Goal: Task Accomplishment & Management: Complete application form

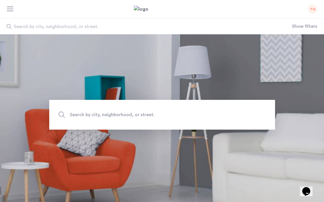
click at [315, 9] on body "My applications TG Price Fee Availability Beds Baths Subway Neighborhoods Build…" at bounding box center [162, 101] width 324 height 202
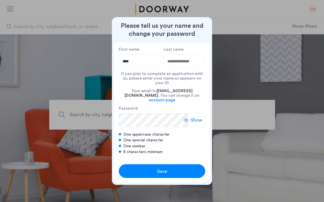
type input "****"
click at [188, 68] on input "Last name" at bounding box center [185, 61] width 42 height 14
type input "****"
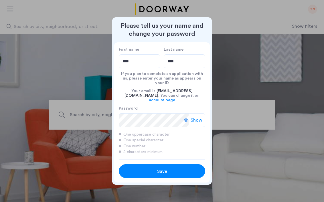
click at [194, 117] on span "Show" at bounding box center [197, 120] width 12 height 7
click at [163, 168] on span "Save" at bounding box center [162, 171] width 10 height 7
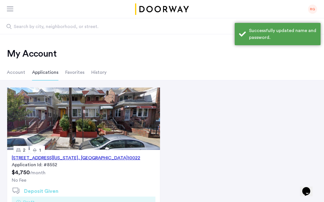
click at [84, 158] on div "329 East 52nd Street, Unit 4A, New York , NY 10022" at bounding box center [76, 158] width 129 height 7
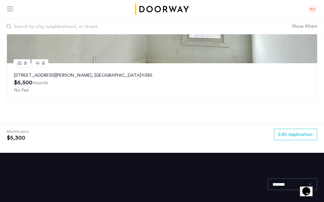
scroll to position [899, 0]
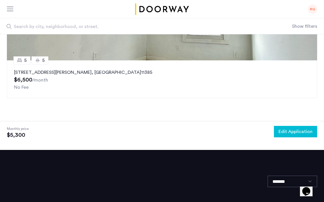
click at [281, 135] on span "Edit Application" at bounding box center [296, 131] width 34 height 7
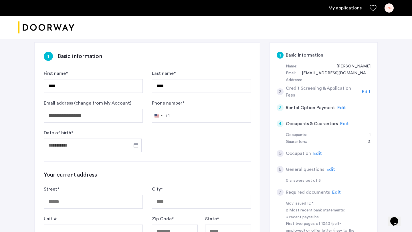
scroll to position [113, 0]
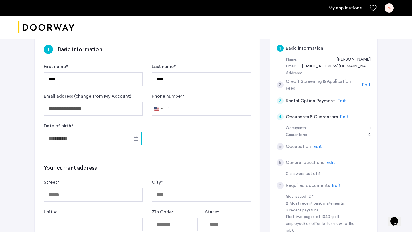
click at [85, 132] on input "Date of birth *" at bounding box center [93, 139] width 98 height 14
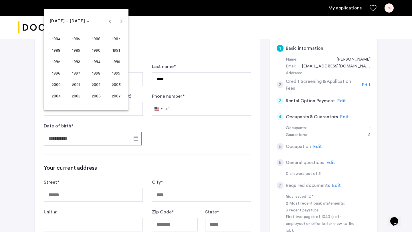
click at [99, 86] on span "2002" at bounding box center [96, 85] width 18 height 10
click at [94, 51] on span "MAR" at bounding box center [96, 50] width 18 height 10
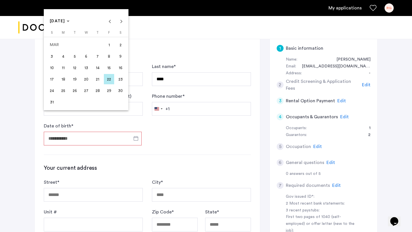
click at [89, 71] on span "13" at bounding box center [86, 68] width 10 height 10
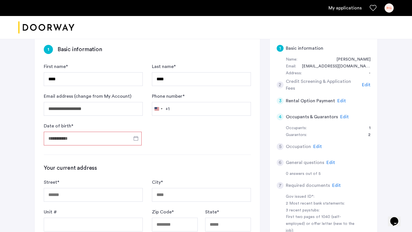
type input "**********"
click at [81, 188] on input "Street *" at bounding box center [93, 195] width 99 height 14
type input "**********"
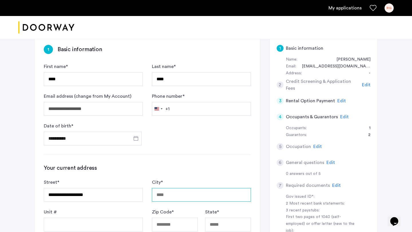
type input "*******"
type input "*****"
type input "**"
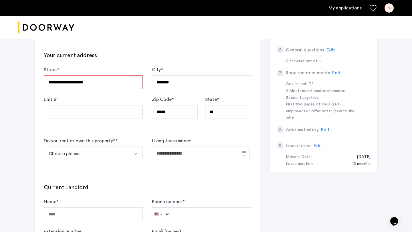
scroll to position [230, 0]
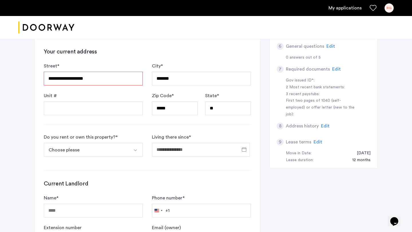
click at [98, 143] on button "Choose please" at bounding box center [87, 150] width 86 height 14
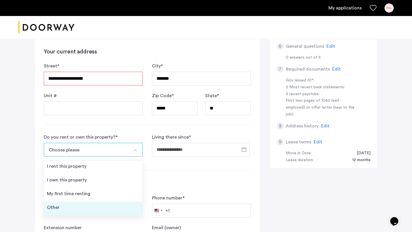
click at [78, 202] on li "Other" at bounding box center [93, 209] width 98 height 14
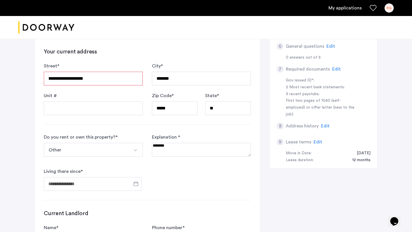
click at [165, 143] on textarea at bounding box center [201, 150] width 99 height 14
type textarea "**********"
click at [139, 177] on span "Open calendar" at bounding box center [136, 184] width 14 height 14
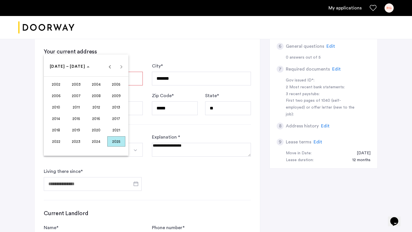
click at [113, 143] on span "2025" at bounding box center [116, 142] width 18 height 10
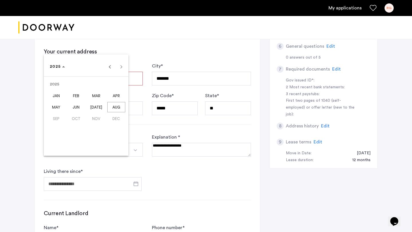
click at [73, 109] on span "JUN" at bounding box center [76, 107] width 18 height 10
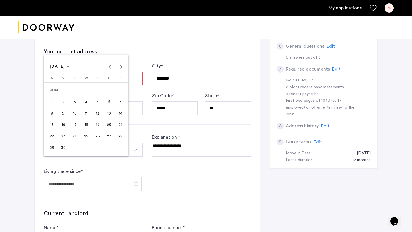
click at [54, 137] on span "22" at bounding box center [52, 136] width 10 height 10
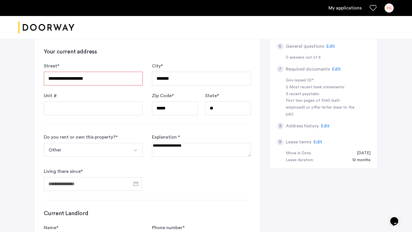
type input "**********"
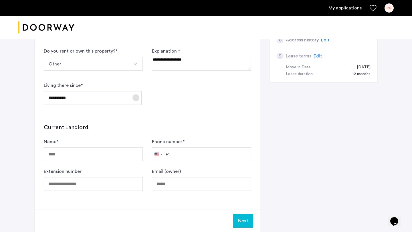
scroll to position [316, 0]
click at [95, 147] on input "Name *" at bounding box center [93, 154] width 99 height 14
type input "*"
type input "**********"
click at [181, 147] on input "Phone number *" at bounding box center [201, 154] width 99 height 14
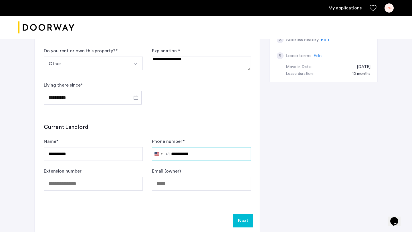
type input "**********"
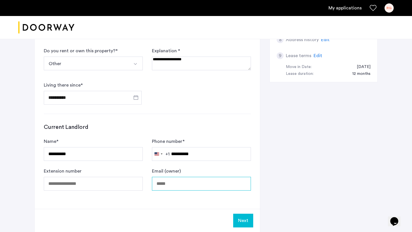
click at [178, 177] on input "Email (owner)" at bounding box center [201, 184] width 99 height 14
type input "**********"
click at [246, 202] on button "Next" at bounding box center [243, 221] width 20 height 14
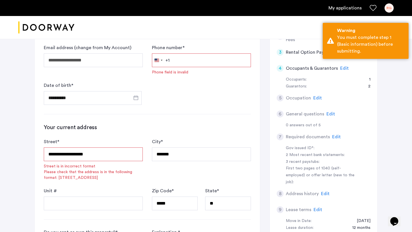
scroll to position [157, 0]
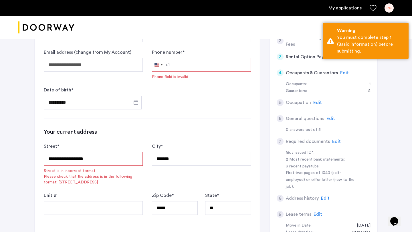
click at [115, 152] on input "**********" at bounding box center [93, 159] width 99 height 14
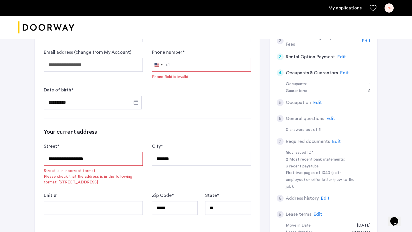
click at [59, 152] on input "**********" at bounding box center [93, 159] width 99 height 14
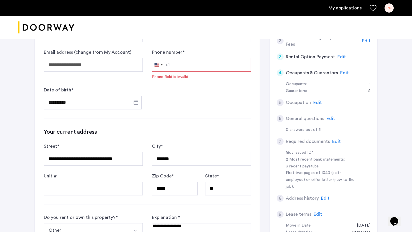
type input "**********"
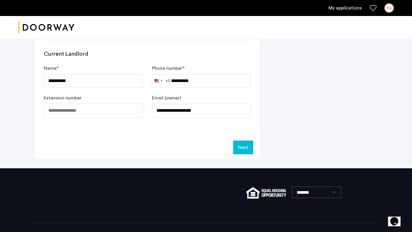
click at [240, 141] on button "Next" at bounding box center [243, 148] width 20 height 14
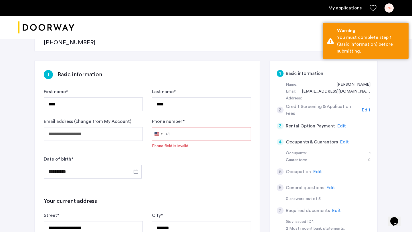
scroll to position [87, 0]
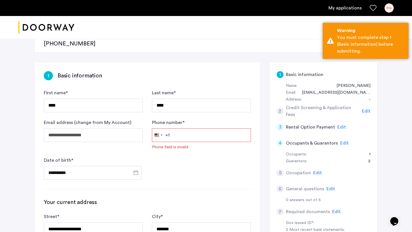
click at [215, 129] on input "Phone number *" at bounding box center [201, 136] width 99 height 14
type input "**********"
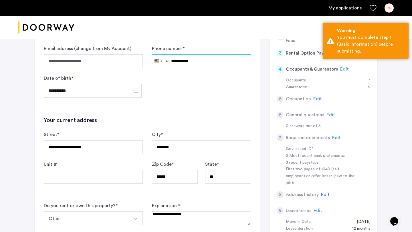
scroll to position [390, 0]
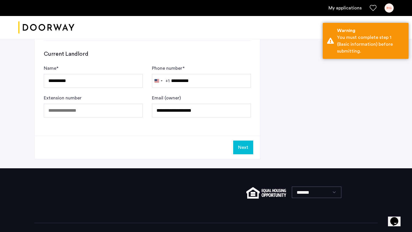
click at [241, 141] on button "Next" at bounding box center [243, 148] width 20 height 14
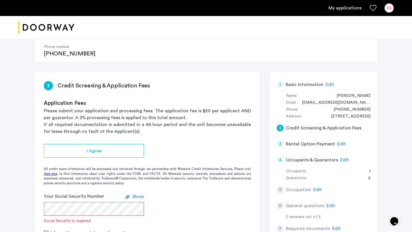
scroll to position [79, 0]
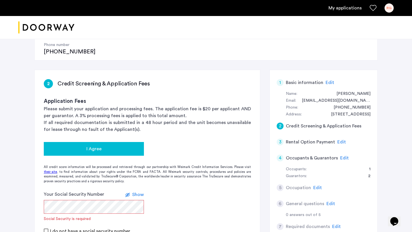
click at [128, 146] on div "I Agree" at bounding box center [93, 149] width 91 height 7
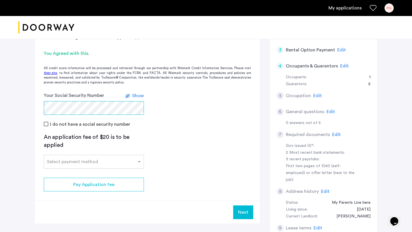
scroll to position [184, 0]
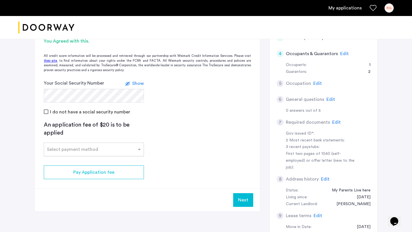
click at [76, 145] on div at bounding box center [94, 148] width 100 height 7
click at [65, 160] on span "Credit Card" at bounding box center [59, 162] width 25 height 5
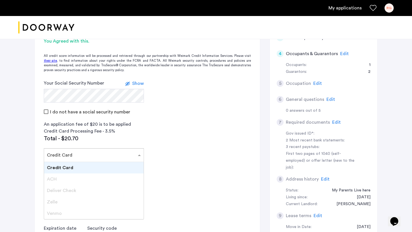
click at [63, 152] on input "text" at bounding box center [88, 154] width 82 height 4
click at [64, 150] on div at bounding box center [94, 153] width 100 height 7
click at [149, 129] on app-credit-screening "2 Credit Screening & Application Fees Application Fees Please submit your appli…" at bounding box center [148, 140] width 226 height 349
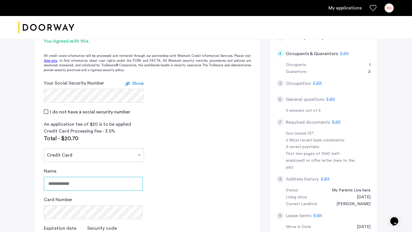
click at [91, 177] on input "Name" at bounding box center [93, 184] width 99 height 14
type input "*********"
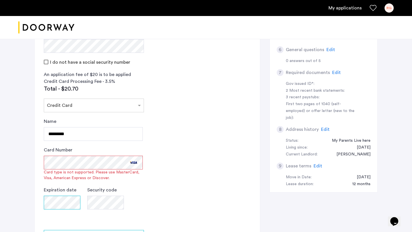
scroll to position [238, 0]
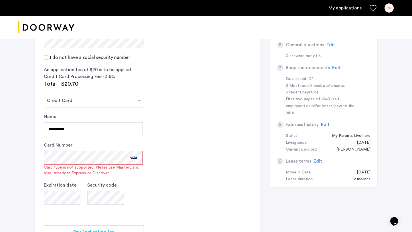
click at [115, 157] on div "Name ********* Card Number Card type is not supported. Please use MasterCard, V…" at bounding box center [93, 164] width 99 height 103
click at [136, 142] on div "Card Number Card type is not supported. Please use MasterCard, Visa, American E…" at bounding box center [93, 159] width 99 height 34
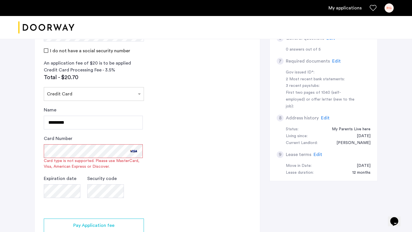
scroll to position [245, 0]
click at [158, 181] on app-credit-screening "2 Credit Screening & Application Fees Application Fees Please submit your appli…" at bounding box center [148, 84] width 226 height 361
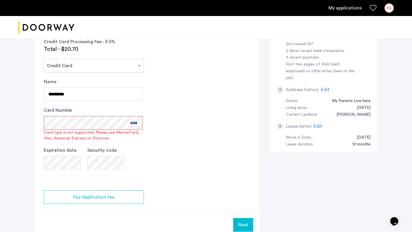
scroll to position [279, 0]
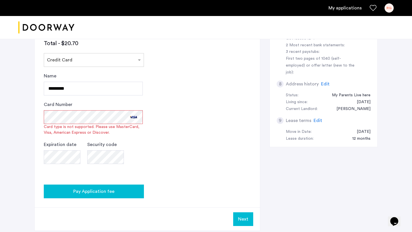
click at [115, 188] on div "Pay Application fee" at bounding box center [93, 191] width 91 height 7
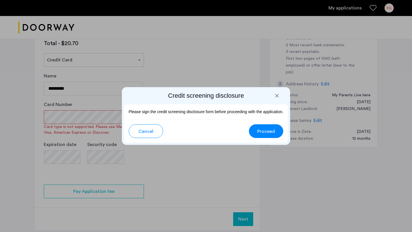
click at [259, 135] on button "Proceed" at bounding box center [266, 132] width 34 height 14
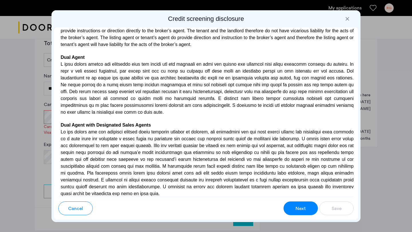
scroll to position [1666, 0]
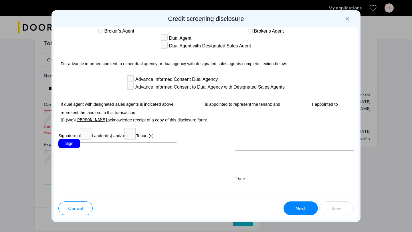
click at [72, 139] on div "Sign" at bounding box center [69, 143] width 22 height 9
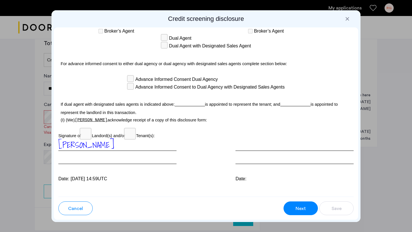
click at [298, 202] on span "Next" at bounding box center [301, 209] width 10 height 7
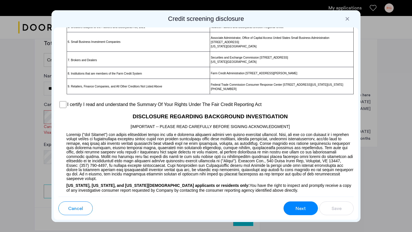
scroll to position [431, 0]
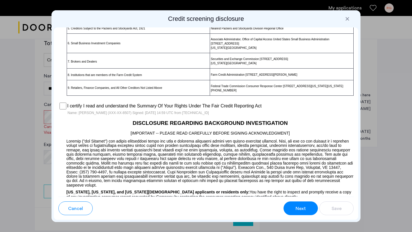
click at [300, 202] on span "Next" at bounding box center [301, 209] width 10 height 7
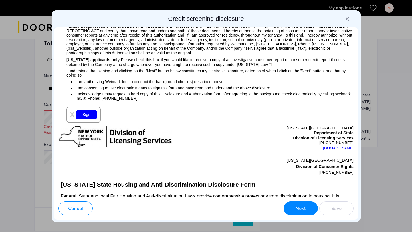
scroll to position [636, 0]
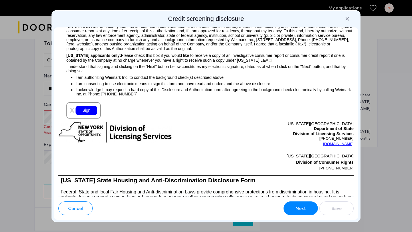
click at [85, 114] on div "Sign" at bounding box center [87, 110] width 22 height 9
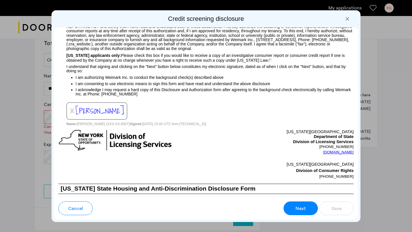
click at [292, 202] on button "Next" at bounding box center [301, 209] width 34 height 14
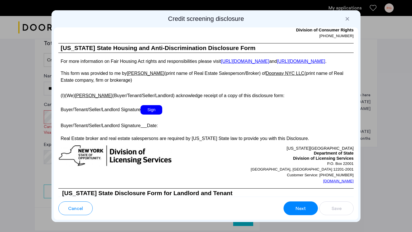
scroll to position [1057, 0]
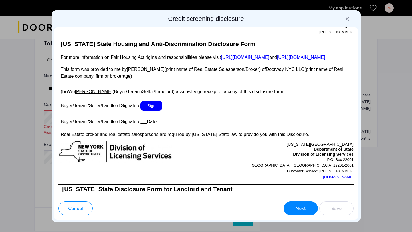
click at [154, 111] on span "Sign" at bounding box center [152, 105] width 22 height 9
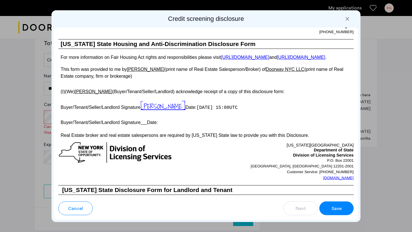
click at [324, 202] on span "Save" at bounding box center [337, 209] width 10 height 7
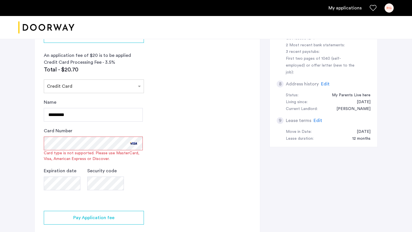
scroll to position [279, 0]
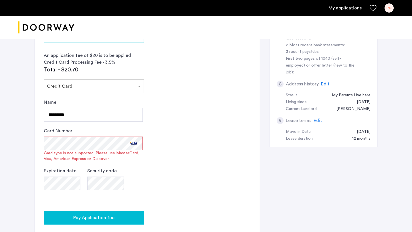
click at [111, 202] on button "Pay Application fee" at bounding box center [94, 218] width 100 height 14
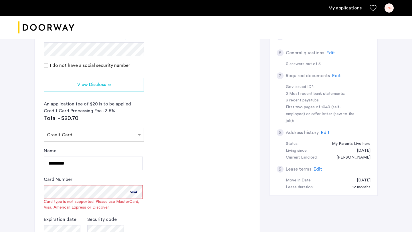
scroll to position [232, 0]
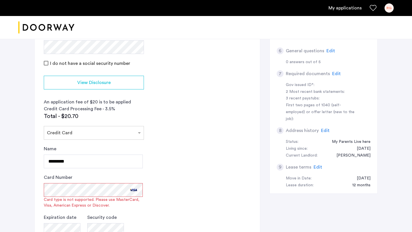
click at [150, 192] on app-credit-screening "2 Credit Screening & Application Fees Application Fees Please submit your appli…" at bounding box center [148, 110] width 226 height 387
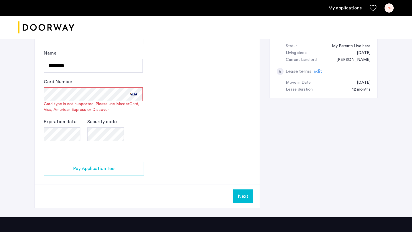
scroll to position [332, 0]
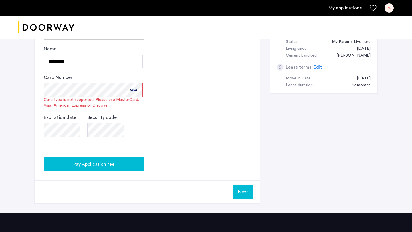
click at [111, 158] on button "Pay Application fee" at bounding box center [94, 165] width 100 height 14
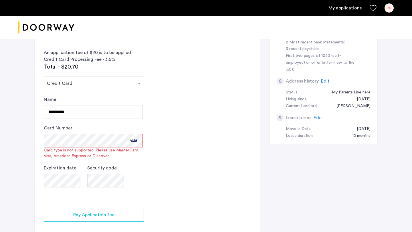
scroll to position [293, 0]
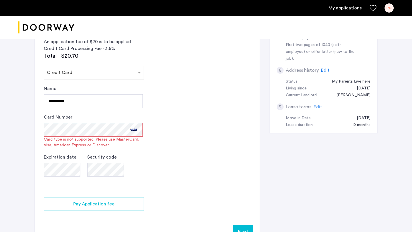
click at [238, 202] on button "Next" at bounding box center [243, 232] width 20 height 14
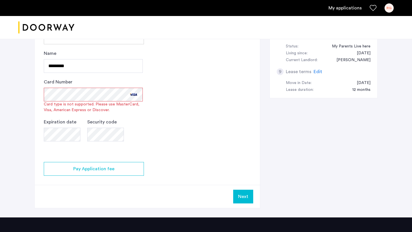
scroll to position [327, 0]
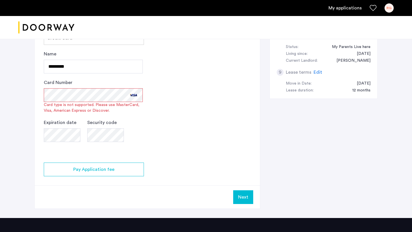
click at [245, 191] on button "Next" at bounding box center [243, 198] width 20 height 14
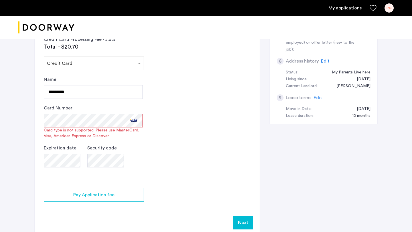
scroll to position [303, 0]
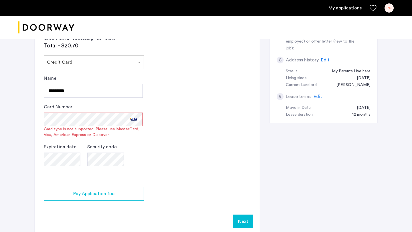
click at [134, 104] on div "Card Number Card type is not supported. Please use MasterCard, Visa, American E…" at bounding box center [93, 121] width 99 height 34
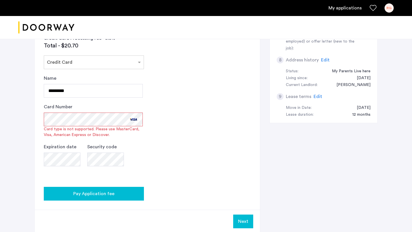
click at [101, 191] on span "Pay Application fee" at bounding box center [93, 194] width 41 height 7
click at [99, 187] on button "Pay Application fee" at bounding box center [94, 194] width 100 height 14
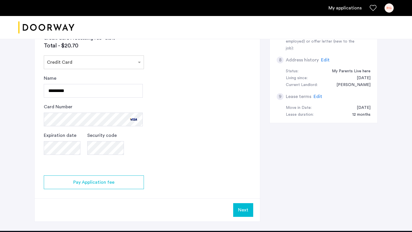
click at [188, 101] on app-credit-screening "2 Credit Screening & Application Fees Application Fees Please submit your appli…" at bounding box center [148, 34] width 226 height 376
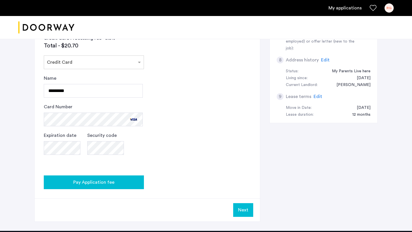
click at [102, 179] on span "Pay Application fee" at bounding box center [93, 182] width 41 height 7
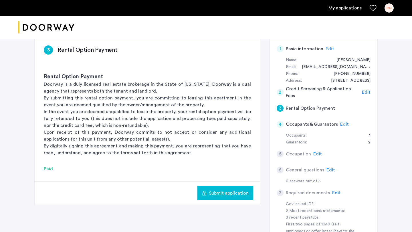
scroll to position [113, 0]
click at [324, 122] on span "Edit" at bounding box center [344, 124] width 9 height 5
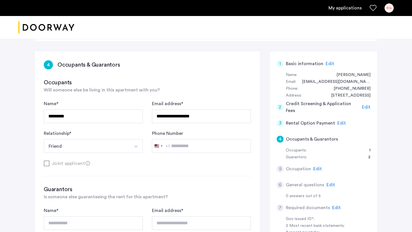
scroll to position [101, 0]
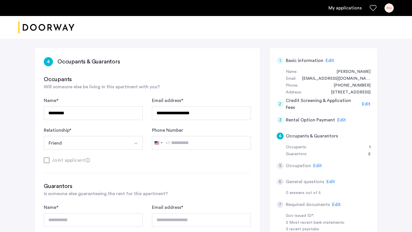
click at [324, 180] on span "Edit" at bounding box center [331, 182] width 9 height 5
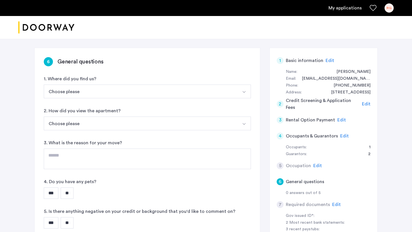
click at [219, 85] on button "Choose please" at bounding box center [141, 92] width 194 height 14
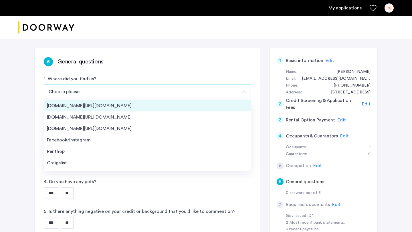
click at [127, 103] on div "Streeteasy.com/Zillow.com" at bounding box center [147, 106] width 201 height 7
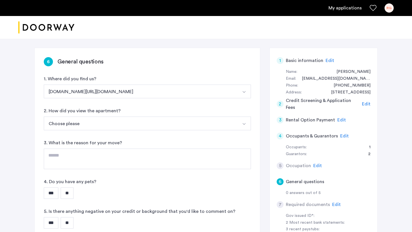
click at [110, 117] on button "Choose please" at bounding box center [141, 124] width 194 height 14
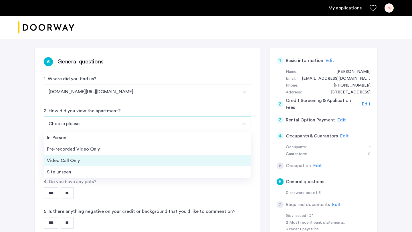
click at [86, 157] on div "Video Call Only" at bounding box center [147, 160] width 201 height 7
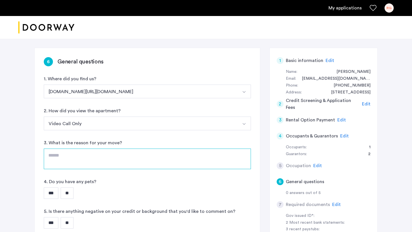
click at [87, 149] on textarea at bounding box center [147, 159] width 207 height 21
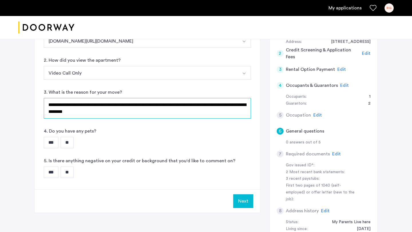
scroll to position [149, 0]
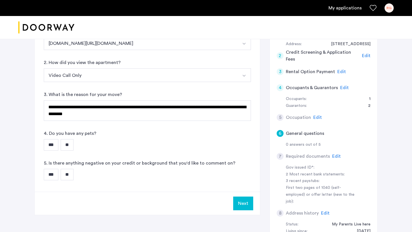
click at [68, 139] on input "**" at bounding box center [67, 144] width 13 height 11
click at [68, 169] on input "**" at bounding box center [67, 174] width 13 height 11
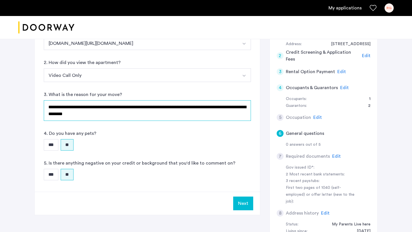
click at [155, 100] on textarea "**********" at bounding box center [147, 110] width 207 height 21
click at [0, 0] on span "*******" at bounding box center [0, 0] width 0 height 0
click at [67, 100] on textarea "**********" at bounding box center [147, 110] width 207 height 21
click at [0, 0] on div "****" at bounding box center [0, 0] width 0 height 0
type textarea "**********"
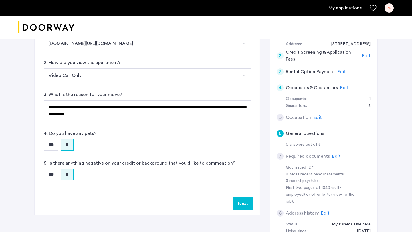
click at [236, 197] on button "Next" at bounding box center [243, 204] width 20 height 14
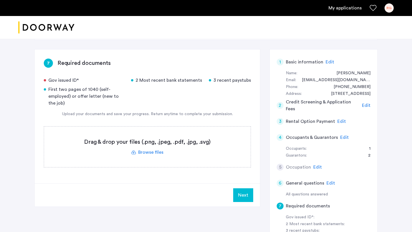
scroll to position [98, 0]
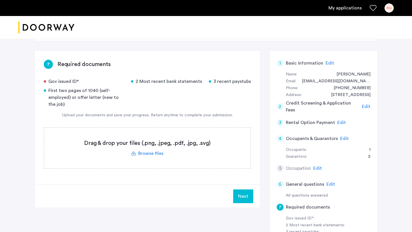
click at [146, 134] on label at bounding box center [147, 148] width 207 height 41
click at [0, 0] on input "file" at bounding box center [0, 0] width 0 height 0
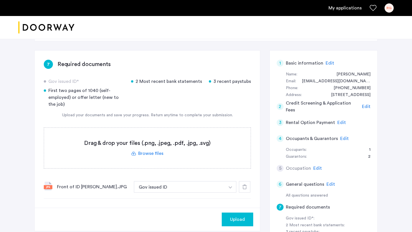
click at [139, 134] on label at bounding box center [147, 148] width 207 height 41
click at [0, 0] on input "file" at bounding box center [0, 0] width 0 height 0
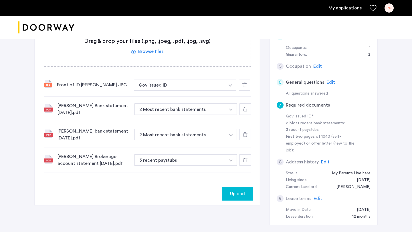
scroll to position [189, 0]
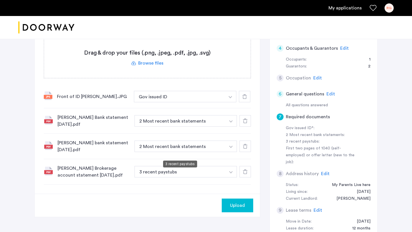
click at [223, 166] on button "3 recent paystubs" at bounding box center [180, 171] width 91 height 11
click at [220, 166] on button "3 recent paystubs" at bounding box center [180, 171] width 91 height 11
click at [230, 98] on img "button" at bounding box center [230, 97] width 3 height 2
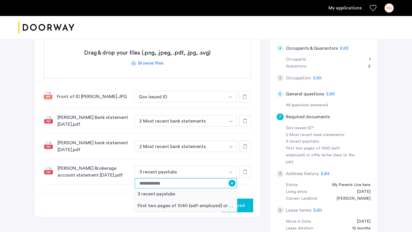
click at [209, 179] on input at bounding box center [186, 184] width 102 height 10
type input "**********"
click at [232, 180] on button "+" at bounding box center [232, 183] width 7 height 7
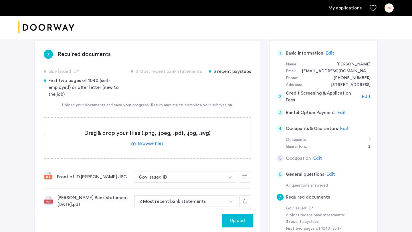
scroll to position [108, 0]
click at [149, 127] on label at bounding box center [147, 139] width 207 height 41
click at [0, 0] on input "file" at bounding box center [0, 0] width 0 height 0
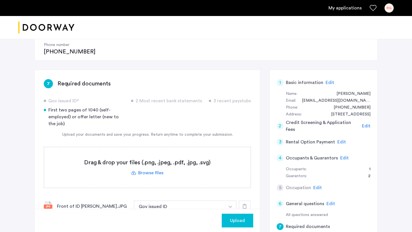
scroll to position [77, 0]
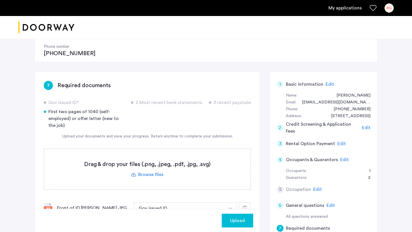
click at [228, 202] on div "Upload" at bounding box center [237, 221] width 22 height 7
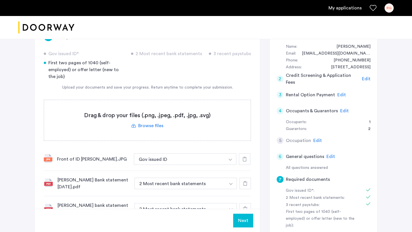
scroll to position [124, 0]
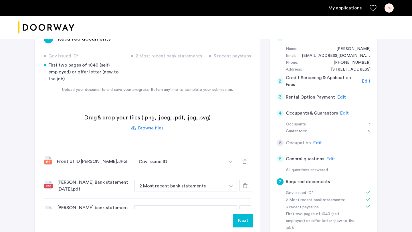
click at [158, 110] on label at bounding box center [147, 123] width 207 height 41
click at [0, 0] on input "file" at bounding box center [0, 0] width 0 height 0
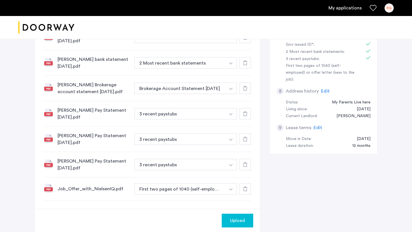
scroll to position [275, 0]
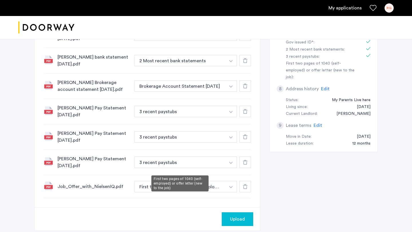
click at [153, 181] on button "First two pages of 1040 (self-employed) or offer letter (new to the job)" at bounding box center [180, 186] width 91 height 11
click at [228, 17] on button "button" at bounding box center [231, 10] width 12 height 11
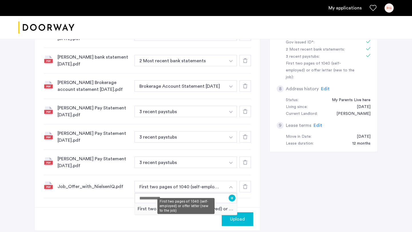
click at [205, 202] on div "First two pages of 1040 (self-employed) or offer letter (new to the job)" at bounding box center [186, 210] width 102 height 12
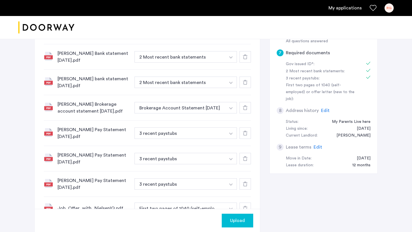
scroll to position [259, 0]
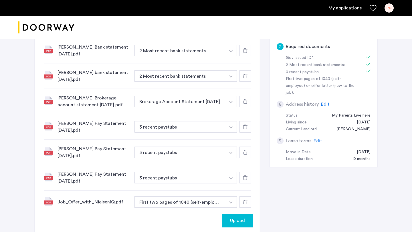
click at [232, 202] on span "Upload" at bounding box center [237, 221] width 15 height 7
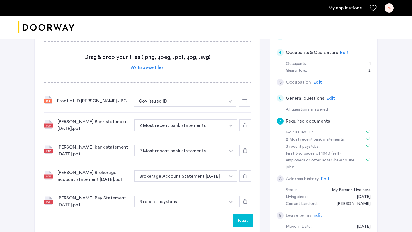
scroll to position [186, 0]
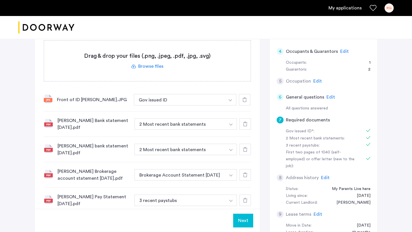
click at [239, 202] on button "Next" at bounding box center [243, 221] width 20 height 14
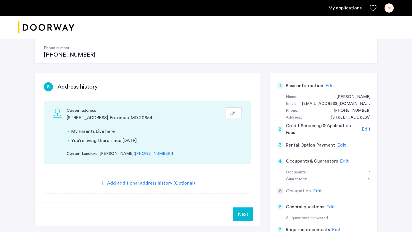
scroll to position [82, 0]
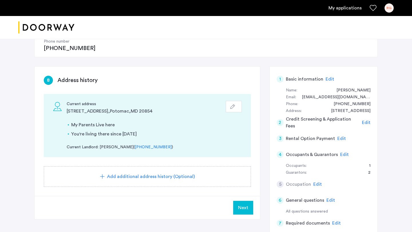
click at [166, 167] on div "Add additional address history (Optional)" at bounding box center [147, 177] width 207 height 21
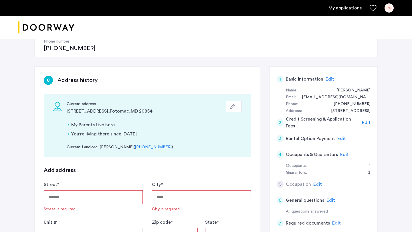
click at [102, 191] on input "Street *" at bounding box center [93, 198] width 99 height 14
type input "**********"
type input "*******"
type input "*****"
type input "**"
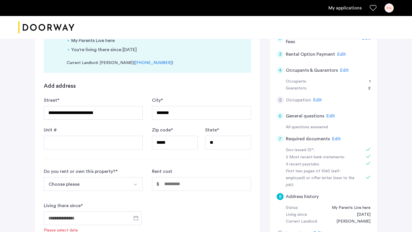
scroll to position [171, 0]
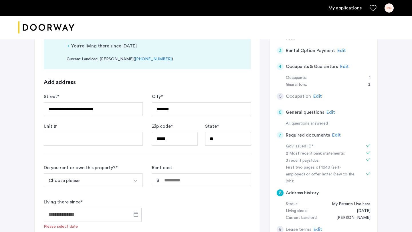
click at [116, 174] on button "Choose please" at bounding box center [87, 181] width 86 height 14
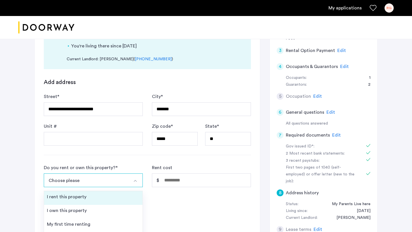
click at [97, 192] on li "I rent this property" at bounding box center [93, 199] width 98 height 14
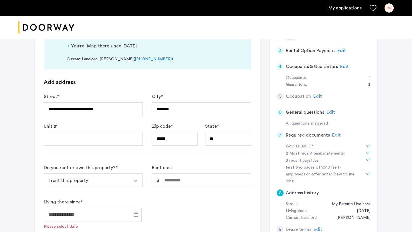
click at [118, 174] on button "I rent this property" at bounding box center [87, 181] width 86 height 14
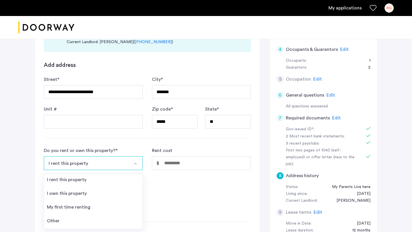
scroll to position [198, 0]
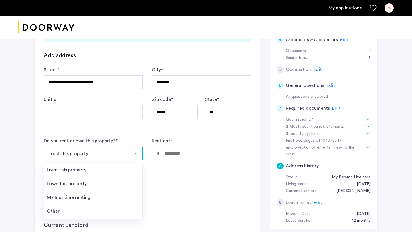
click at [128, 147] on button "I rent this property" at bounding box center [87, 154] width 86 height 14
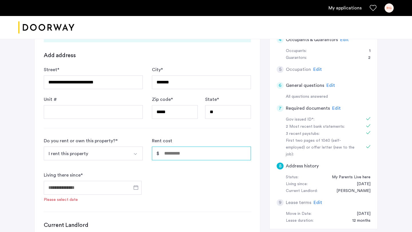
click at [182, 147] on input "Rent cost" at bounding box center [201, 154] width 99 height 14
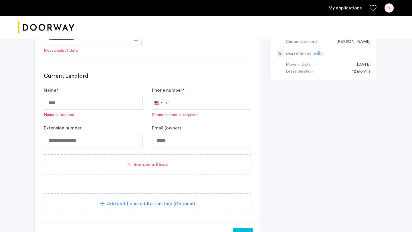
scroll to position [348, 0]
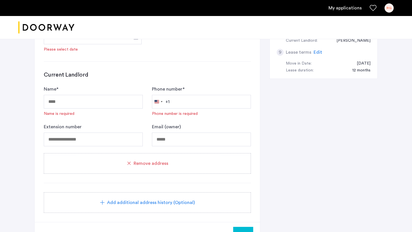
click at [156, 160] on span "Remove address" at bounding box center [151, 163] width 35 height 7
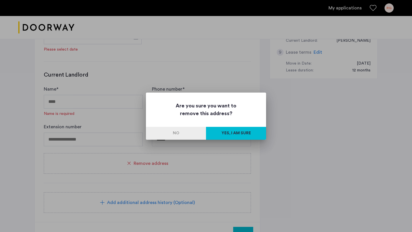
click at [222, 136] on button "Yes, I am sure" at bounding box center [236, 133] width 60 height 13
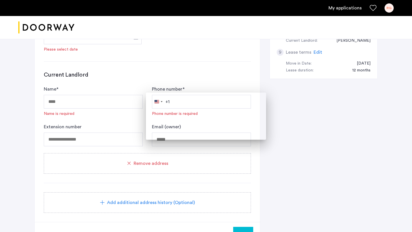
scroll to position [56, 0]
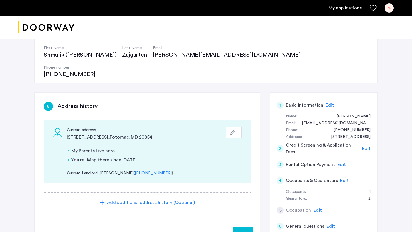
click at [239, 202] on button "Next" at bounding box center [243, 234] width 20 height 14
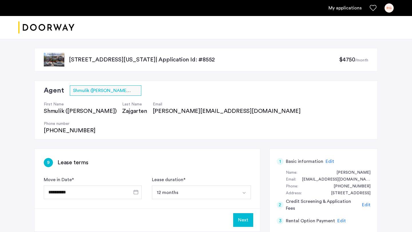
click at [238, 202] on button "Next" at bounding box center [243, 221] width 20 height 14
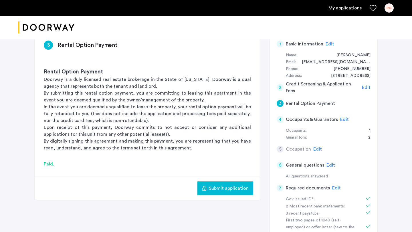
scroll to position [126, 0]
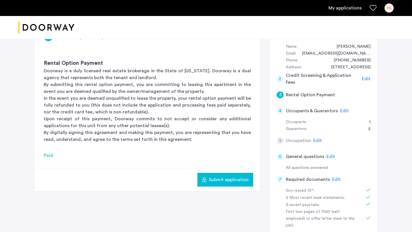
click at [221, 177] on span "Submit application" at bounding box center [229, 180] width 40 height 7
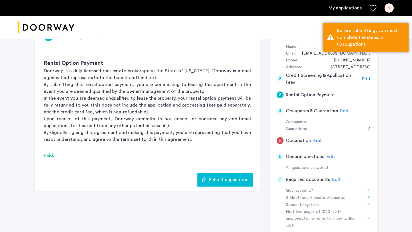
click at [314, 139] on span "Edit" at bounding box center [318, 141] width 9 height 5
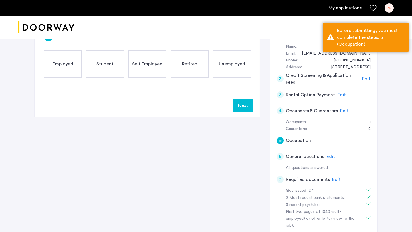
click at [69, 50] on div "Employed" at bounding box center [63, 63] width 38 height 27
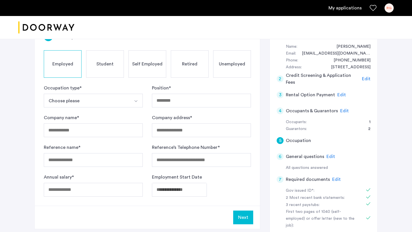
click at [66, 94] on button "Choose please" at bounding box center [87, 101] width 86 height 14
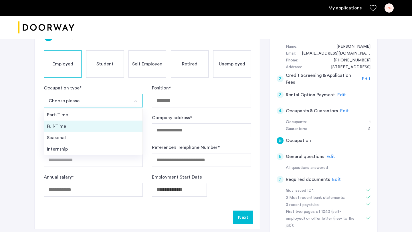
click at [69, 123] on div "Full-Time" at bounding box center [93, 126] width 93 height 7
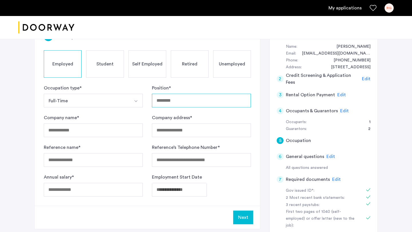
click at [179, 94] on input "Position *" at bounding box center [201, 101] width 99 height 14
type input "**********"
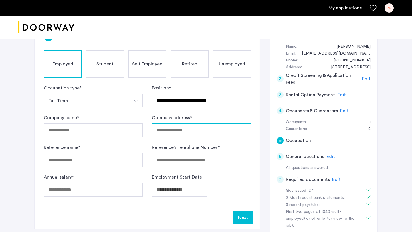
click at [158, 124] on input "Company address *" at bounding box center [201, 131] width 99 height 14
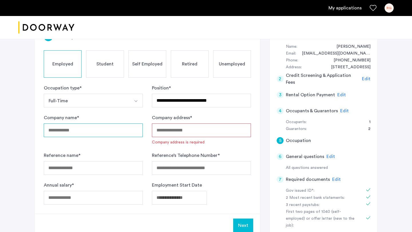
click at [109, 124] on input "Company name *" at bounding box center [93, 131] width 99 height 14
type input "*********"
click at [176, 124] on input "Company address *" at bounding box center [201, 131] width 99 height 14
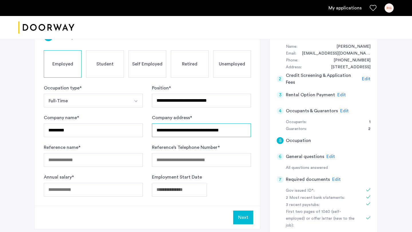
type input "**********"
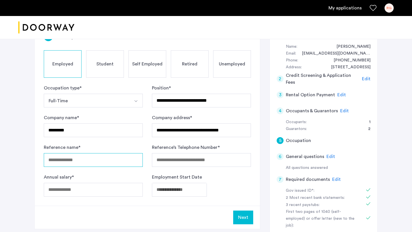
click at [96, 153] on input "Reference name *" at bounding box center [93, 160] width 99 height 14
type input "**********"
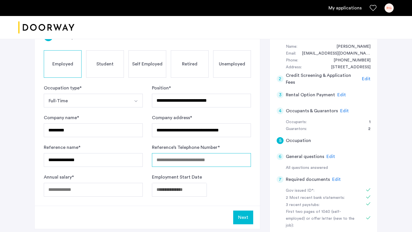
click at [170, 153] on input "Reference’s Telephone Number *" at bounding box center [201, 160] width 99 height 14
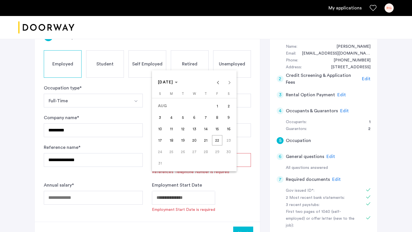
click at [219, 80] on span "Previous month" at bounding box center [217, 82] width 11 height 11
click at [233, 85] on span "Next month" at bounding box center [229, 82] width 11 height 11
click at [174, 84] on span "JUL 2025" at bounding box center [165, 82] width 15 height 4
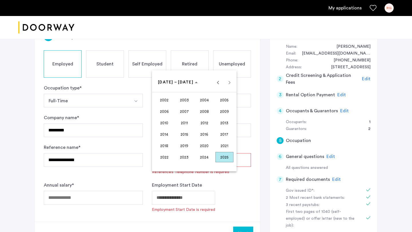
click at [204, 156] on span "2024" at bounding box center [205, 157] width 18 height 10
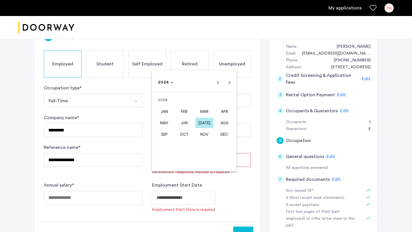
click at [202, 123] on span "JUL" at bounding box center [205, 123] width 18 height 10
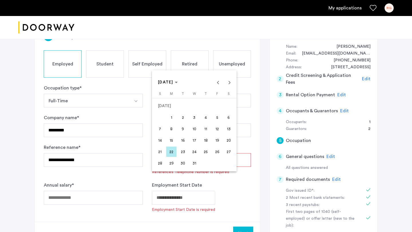
click at [173, 130] on span "8" at bounding box center [171, 129] width 10 height 10
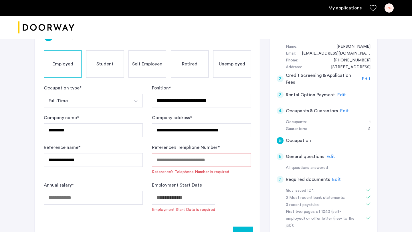
type input "**********"
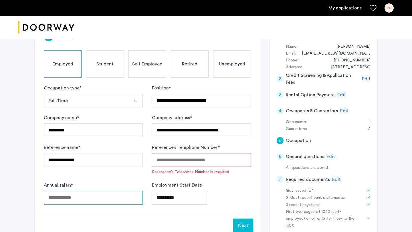
click at [112, 191] on input "Annual salary *" at bounding box center [93, 198] width 99 height 14
type input "*****"
click at [182, 153] on input "Reference’s Telephone Number *" at bounding box center [201, 160] width 99 height 14
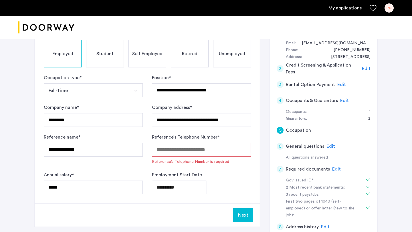
scroll to position [136, 0]
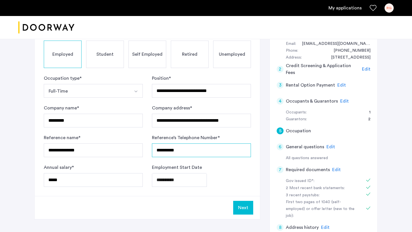
type input "**********"
click at [231, 164] on div "**********" at bounding box center [201, 175] width 99 height 23
click at [240, 201] on button "Next" at bounding box center [243, 208] width 20 height 14
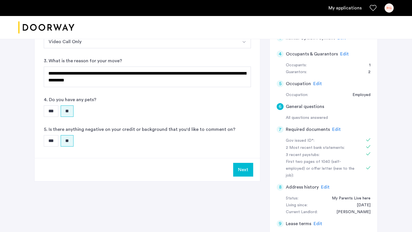
scroll to position [184, 0]
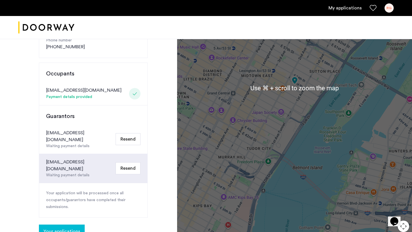
scroll to position [121, 0]
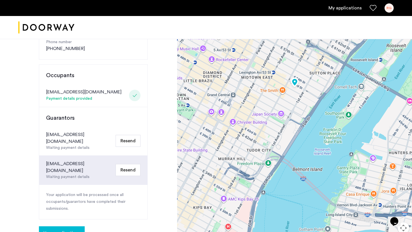
click at [324, 11] on div "RG" at bounding box center [389, 7] width 9 height 9
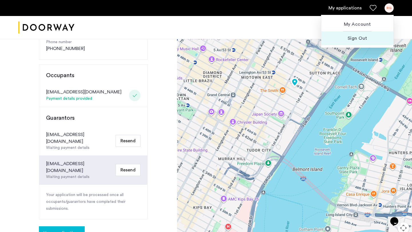
click at [324, 40] on span "Sign Out" at bounding box center [357, 38] width 63 height 7
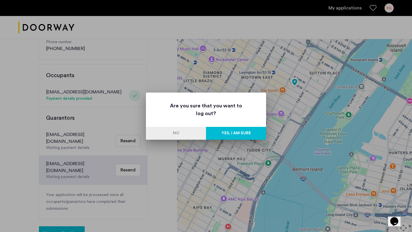
scroll to position [0, 0]
click at [225, 135] on button "Yes, I am sure" at bounding box center [236, 133] width 60 height 13
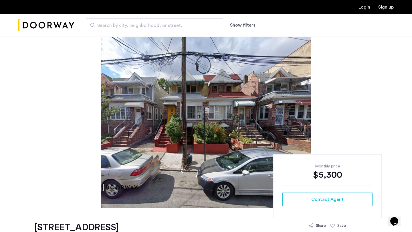
click at [362, 5] on link "Login" at bounding box center [365, 7] width 12 height 5
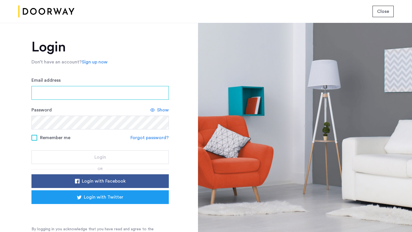
click at [90, 98] on input "Email address" at bounding box center [99, 93] width 137 height 14
type input "**********"
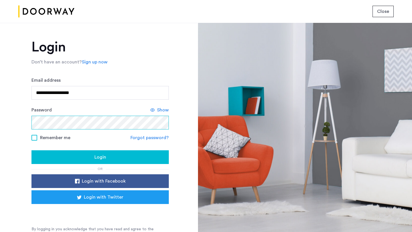
click at [31, 151] on button "Login" at bounding box center [99, 158] width 137 height 14
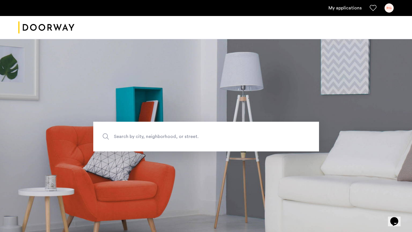
click at [390, 9] on div "RG" at bounding box center [389, 7] width 9 height 9
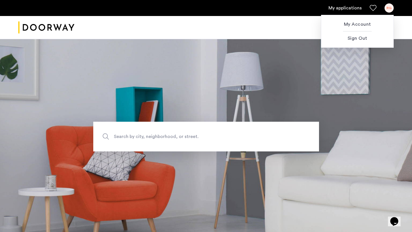
click at [397, 10] on div at bounding box center [206, 116] width 412 height 232
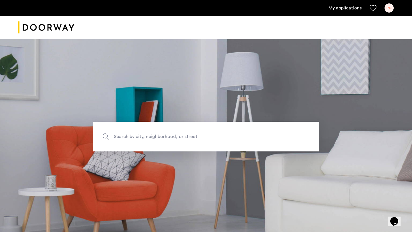
click at [353, 9] on link "My applications" at bounding box center [345, 8] width 33 height 7
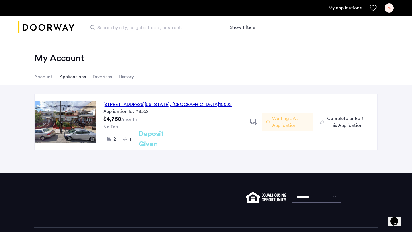
click at [190, 106] on span ", [GEOGRAPHIC_DATA]" at bounding box center [195, 105] width 50 height 5
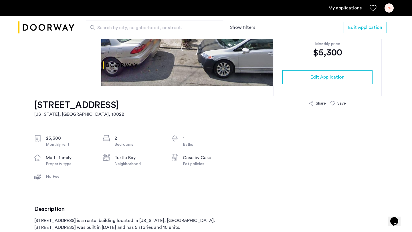
scroll to position [69, 0]
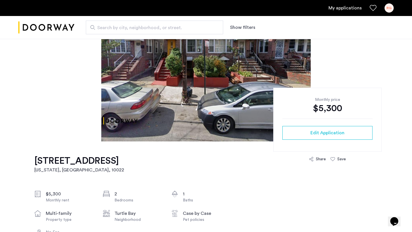
click at [345, 9] on link "My applications" at bounding box center [345, 8] width 33 height 7
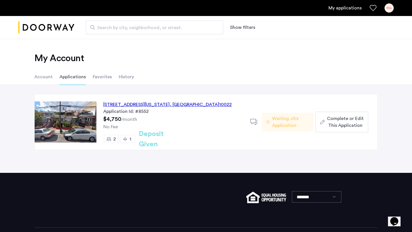
click at [293, 121] on span "Waiting JA's Application" at bounding box center [290, 122] width 37 height 14
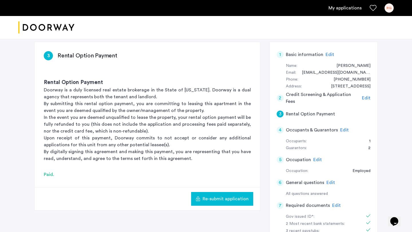
scroll to position [115, 0]
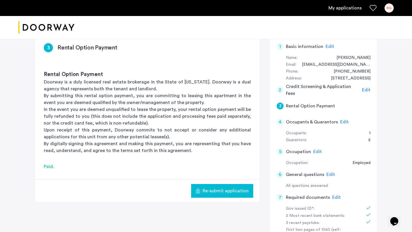
click at [341, 120] on span "Edit" at bounding box center [344, 122] width 9 height 5
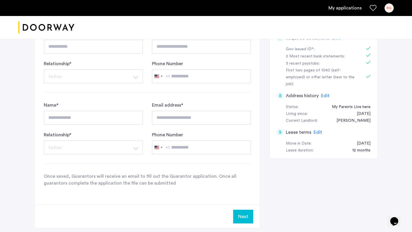
scroll to position [281, 0]
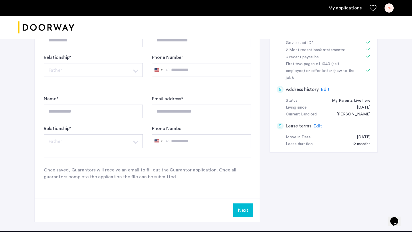
click at [238, 204] on button "Next" at bounding box center [243, 211] width 20 height 14
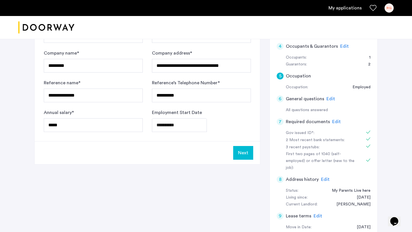
scroll to position [168, 0]
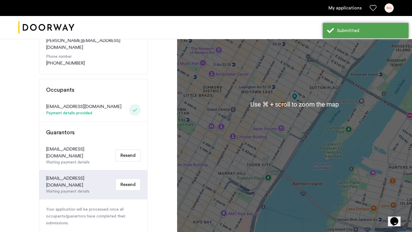
scroll to position [107, 0]
click at [133, 179] on button "Resend" at bounding box center [128, 185] width 25 height 12
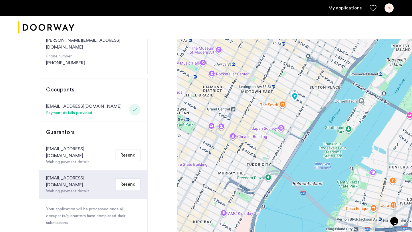
click at [123, 179] on button "Resend" at bounding box center [128, 185] width 25 height 12
click at [127, 179] on button "Resend" at bounding box center [128, 185] width 25 height 12
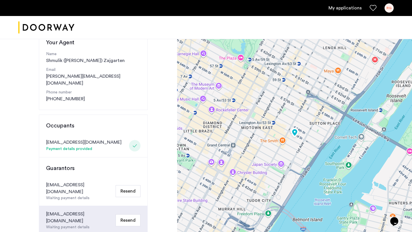
scroll to position [70, 0]
click at [387, 11] on div "RG" at bounding box center [389, 7] width 9 height 9
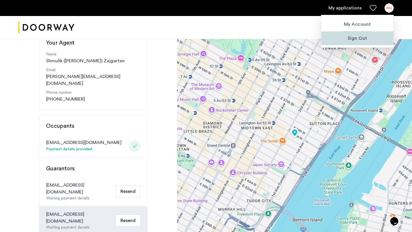
click at [359, 38] on span "Sign Out" at bounding box center [357, 38] width 63 height 7
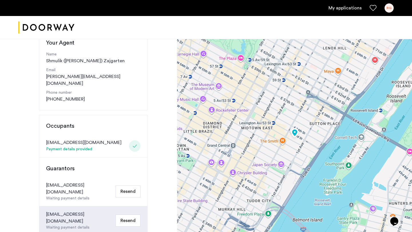
scroll to position [0, 0]
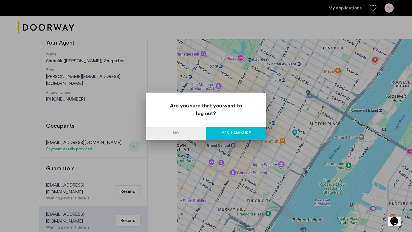
click at [235, 131] on button "Yes, I am sure" at bounding box center [236, 133] width 60 height 13
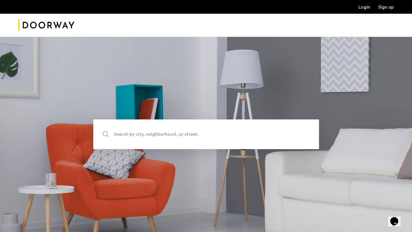
click at [367, 7] on link "Login" at bounding box center [365, 7] width 12 height 5
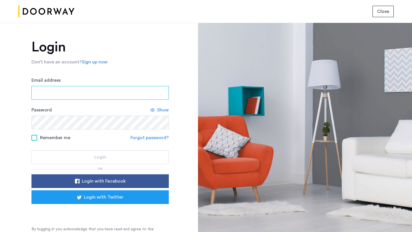
click at [131, 87] on input "Email address" at bounding box center [99, 93] width 137 height 14
type input "**********"
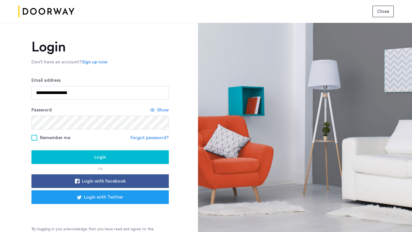
click at [33, 138] on span at bounding box center [34, 138] width 6 height 6
click at [32, 135] on span at bounding box center [34, 138] width 6 height 6
click at [51, 158] on div "Login" at bounding box center [100, 157] width 128 height 7
